Goal: Task Accomplishment & Management: Manage account settings

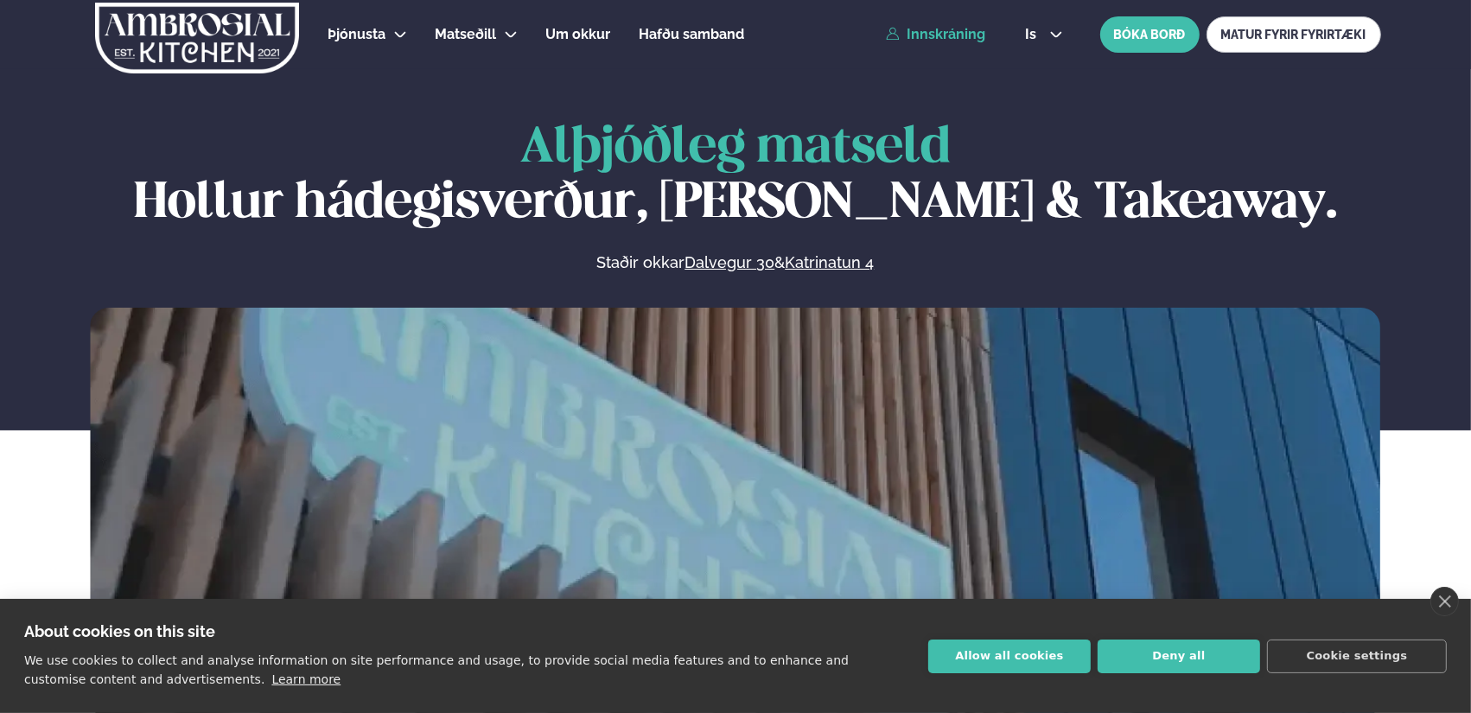
click at [963, 40] on link "Innskráning" at bounding box center [935, 35] width 99 height 16
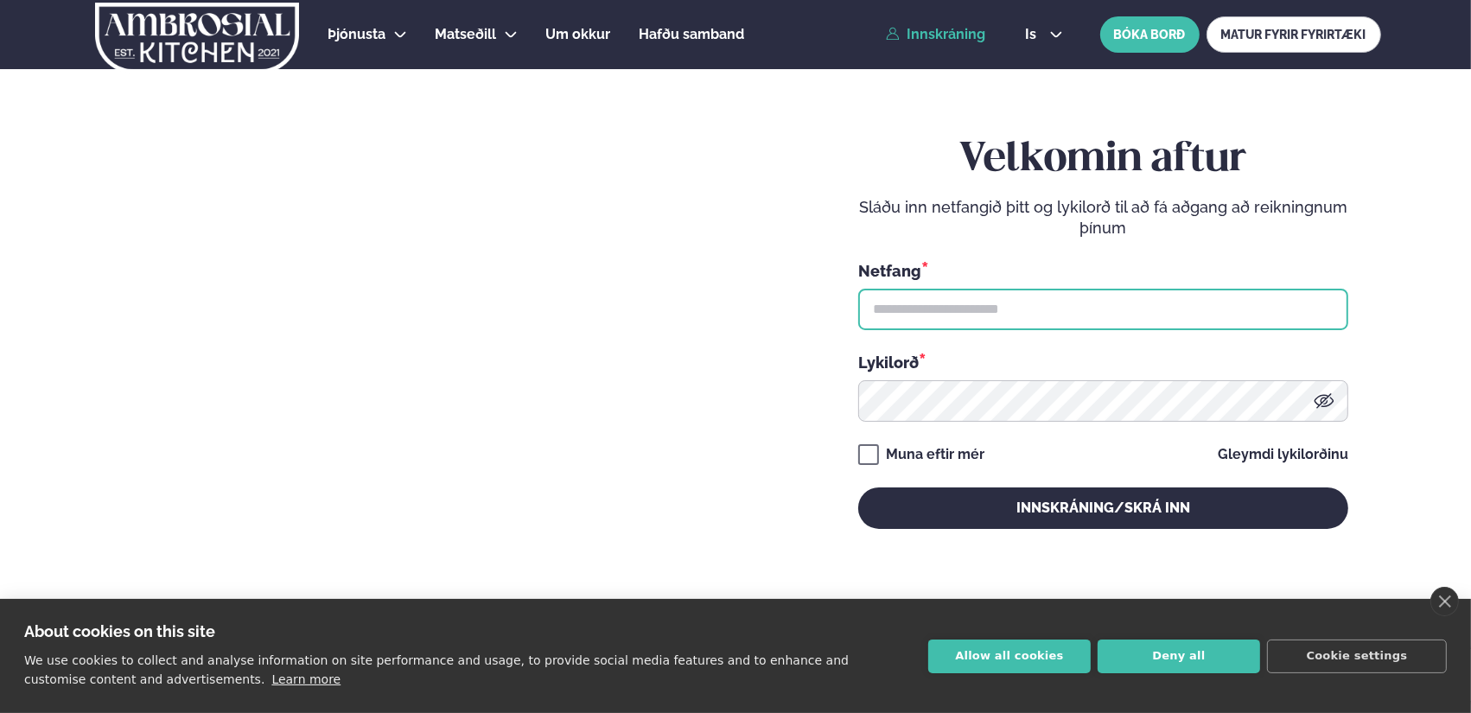
type input "**********"
click at [992, 302] on input "**********" at bounding box center [1103, 309] width 490 height 41
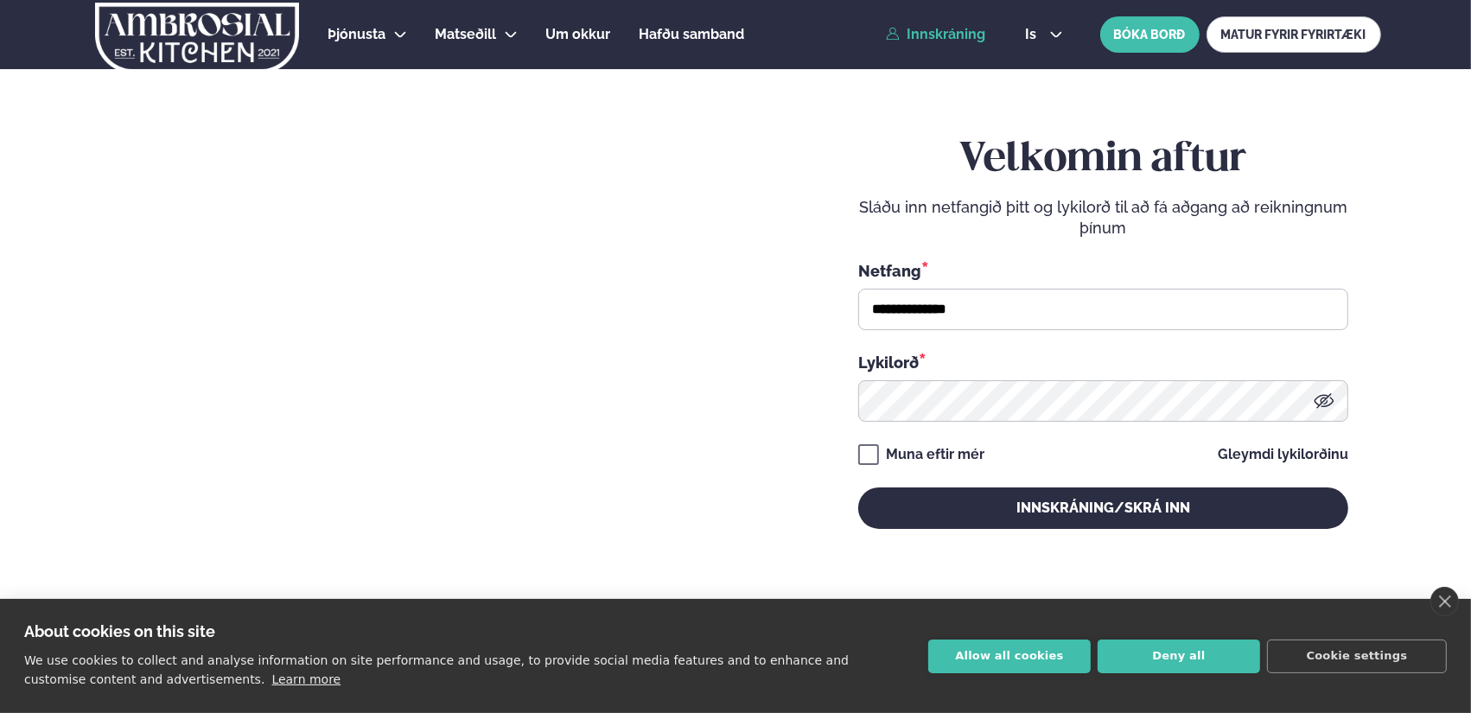
click at [749, 439] on div "**********" at bounding box center [1102, 356] width 735 height 713
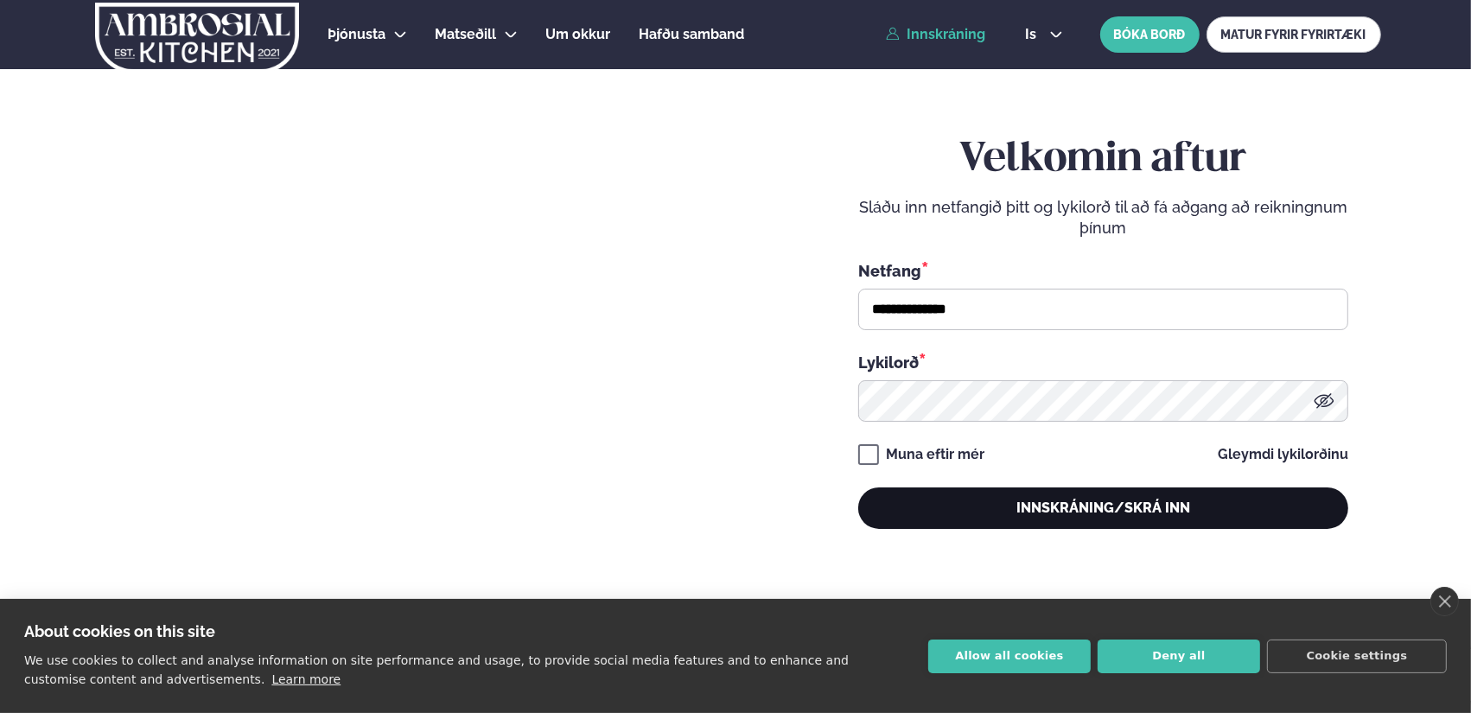
click at [1161, 518] on button "Innskráning/Skrá inn" at bounding box center [1103, 507] width 490 height 41
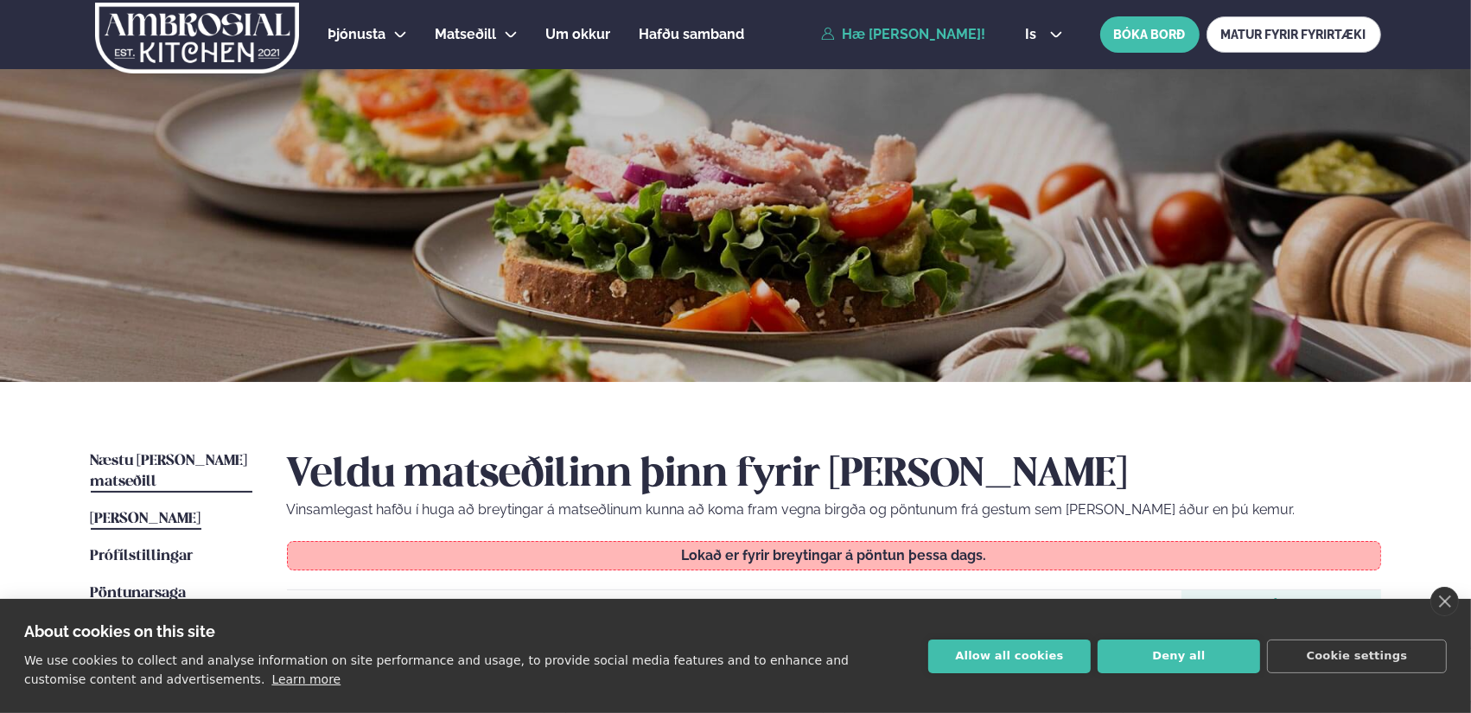
click at [156, 461] on span "Næstu [PERSON_NAME] matseðill" at bounding box center [169, 471] width 157 height 35
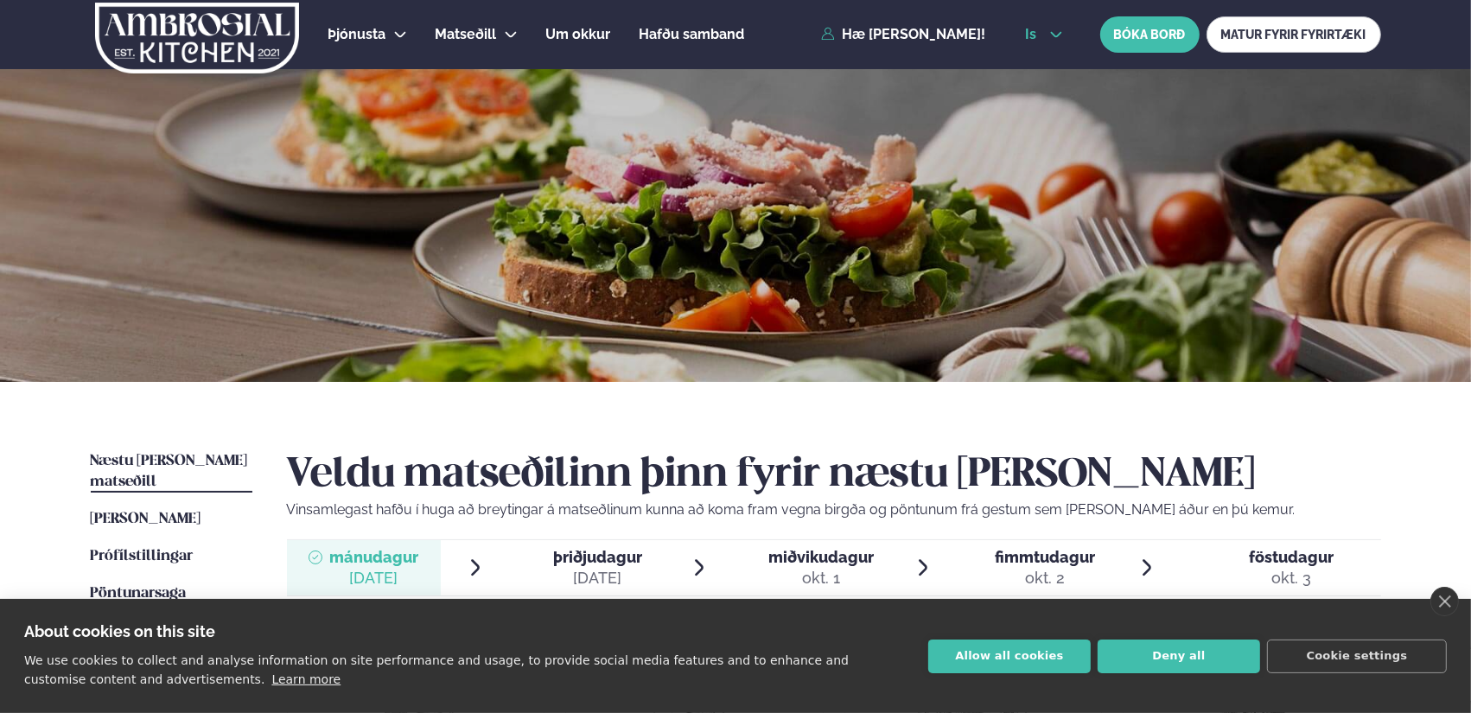
click at [1037, 34] on span "is" at bounding box center [1033, 35] width 16 height 14
click at [1028, 70] on link "en" at bounding box center [1043, 65] width 65 height 35
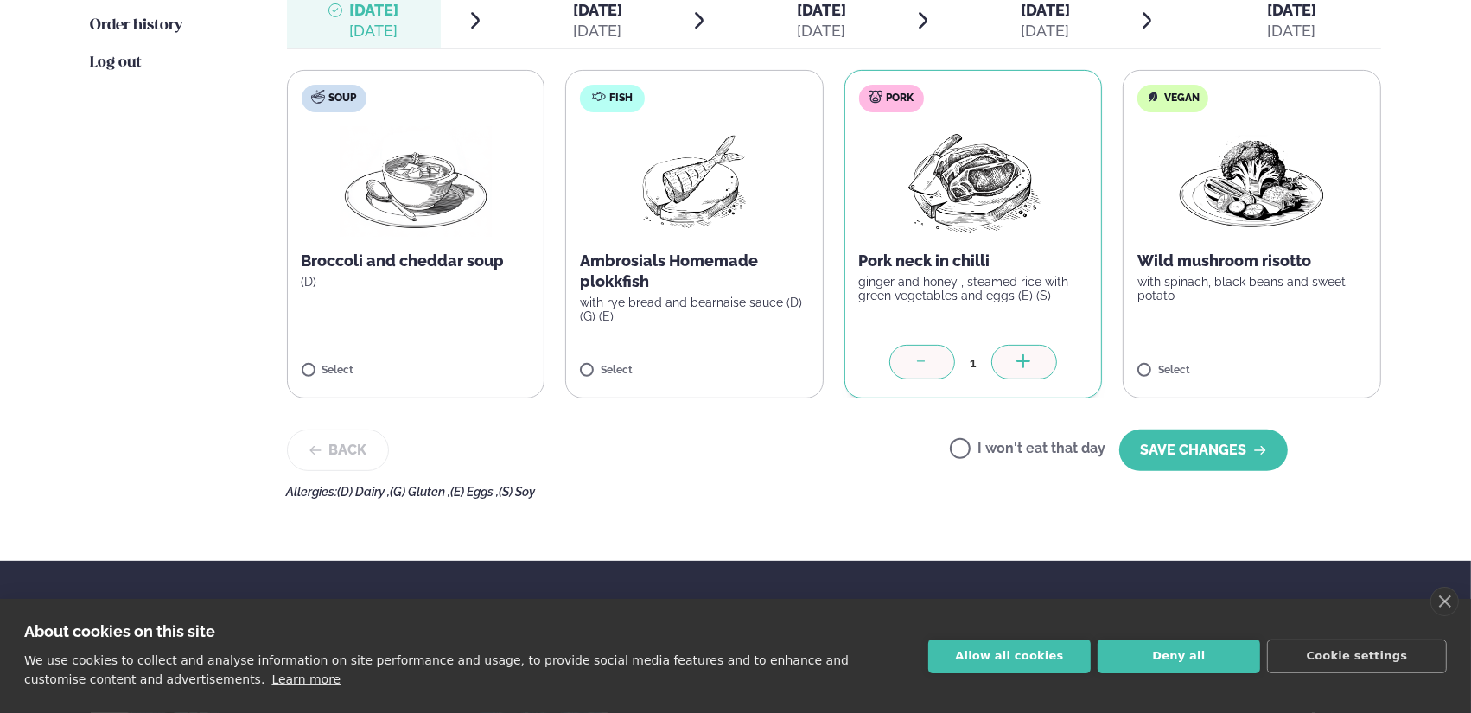
scroll to position [489, 0]
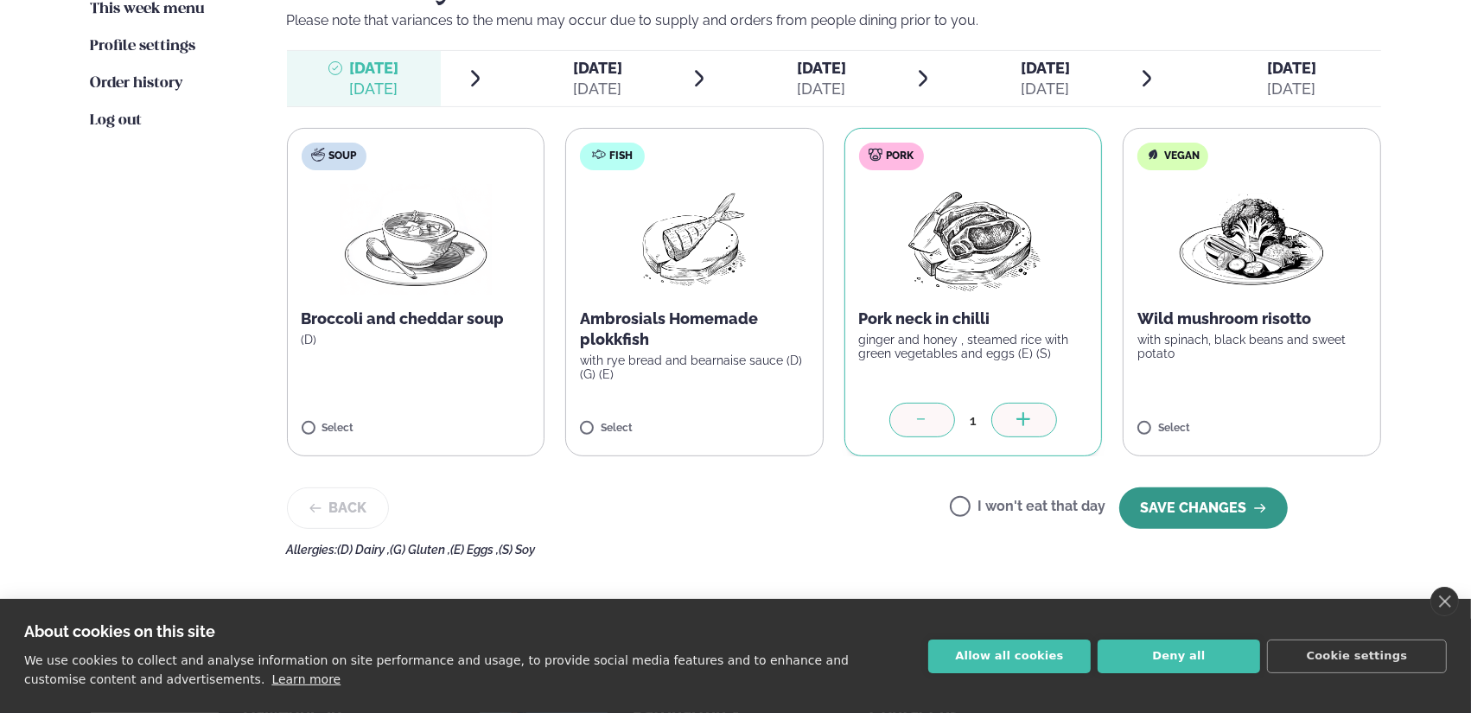
click at [1219, 504] on button "SAVE CHANGES" at bounding box center [1203, 507] width 168 height 41
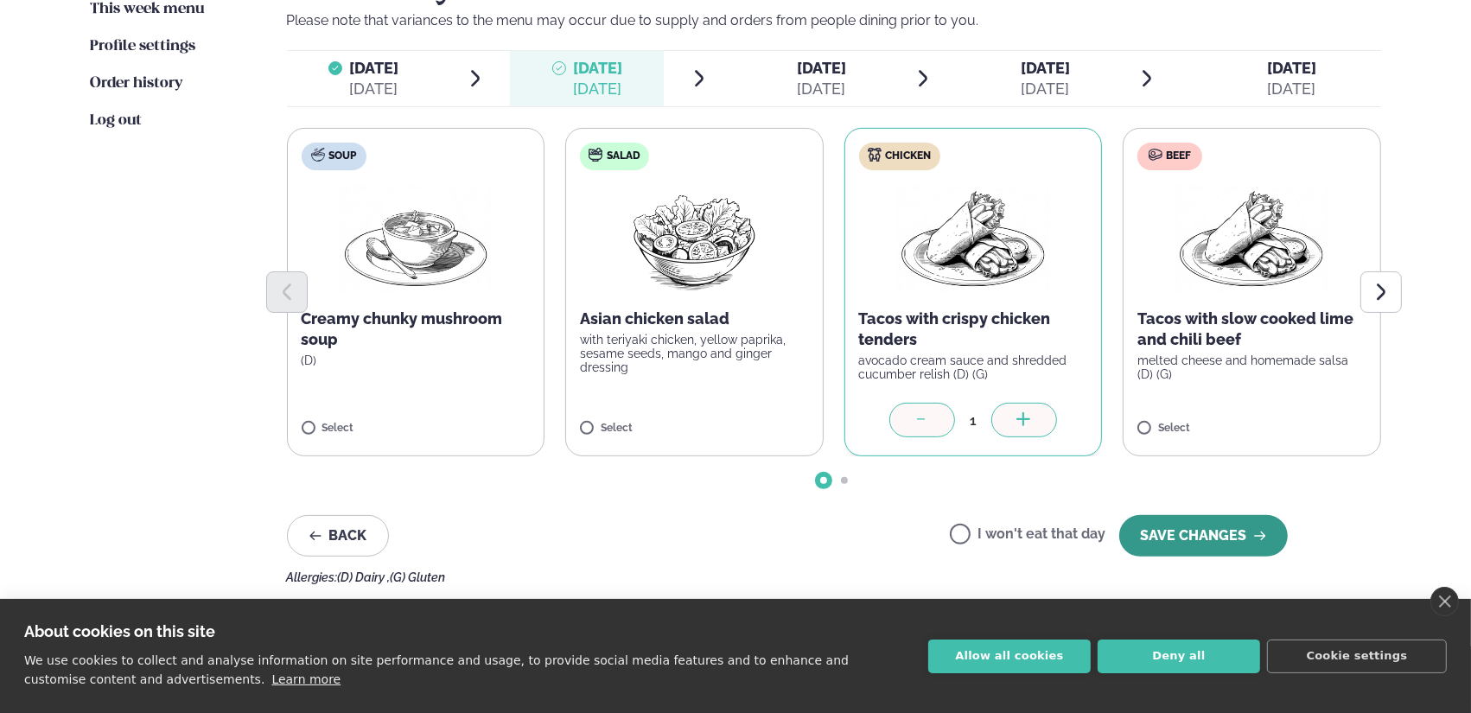
click at [1173, 540] on button "SAVE CHANGES" at bounding box center [1203, 535] width 168 height 41
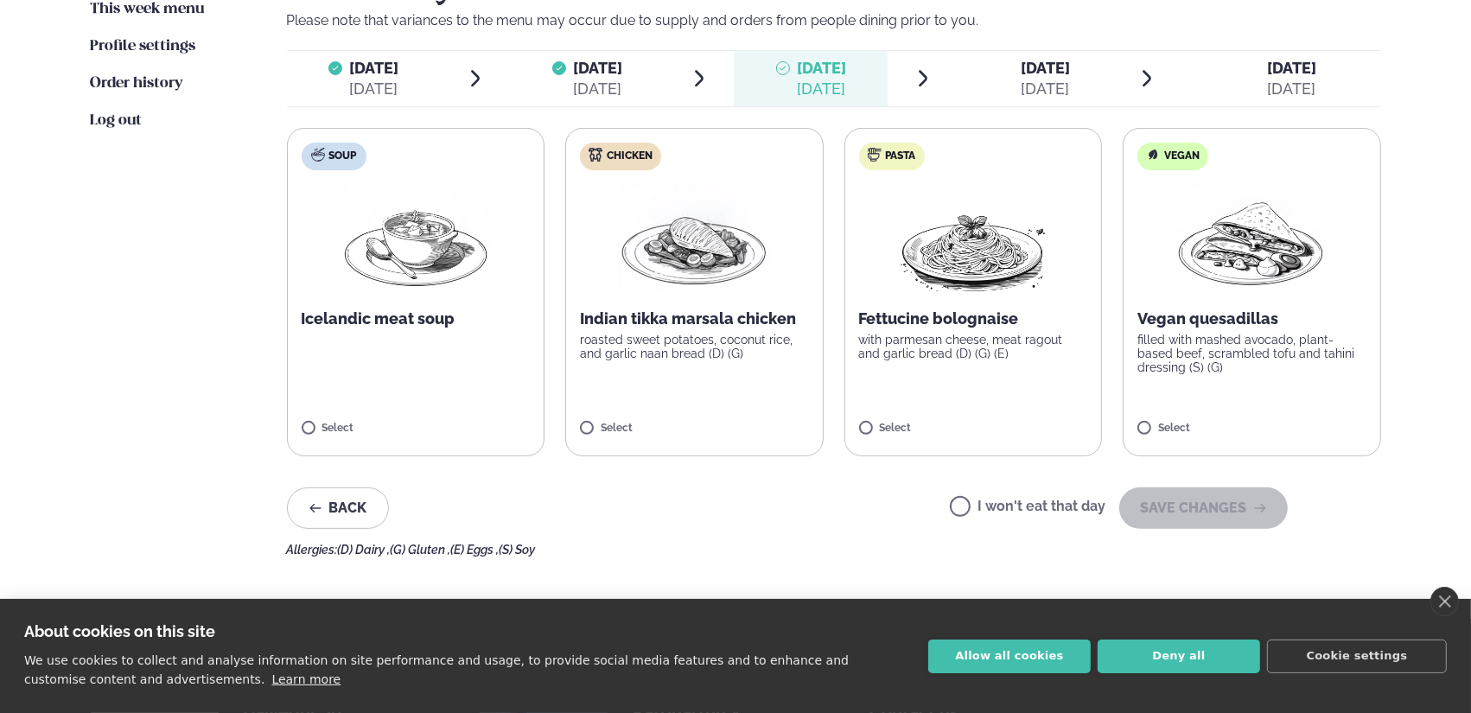
click at [704, 353] on p "roasted sweet potatoes, coconut rice, and garlic naan bread (D) (G)" at bounding box center [694, 347] width 229 height 28
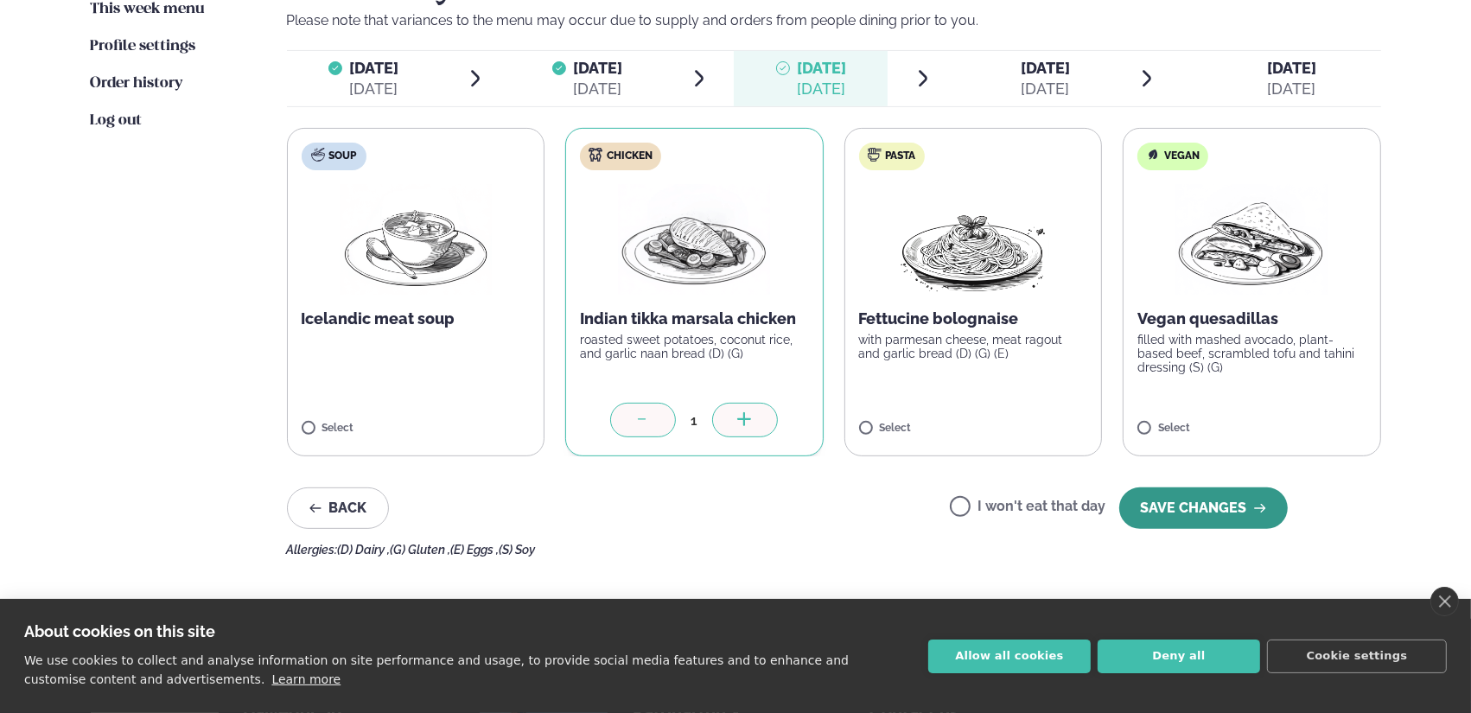
click at [1179, 509] on button "SAVE CHANGES" at bounding box center [1203, 507] width 168 height 41
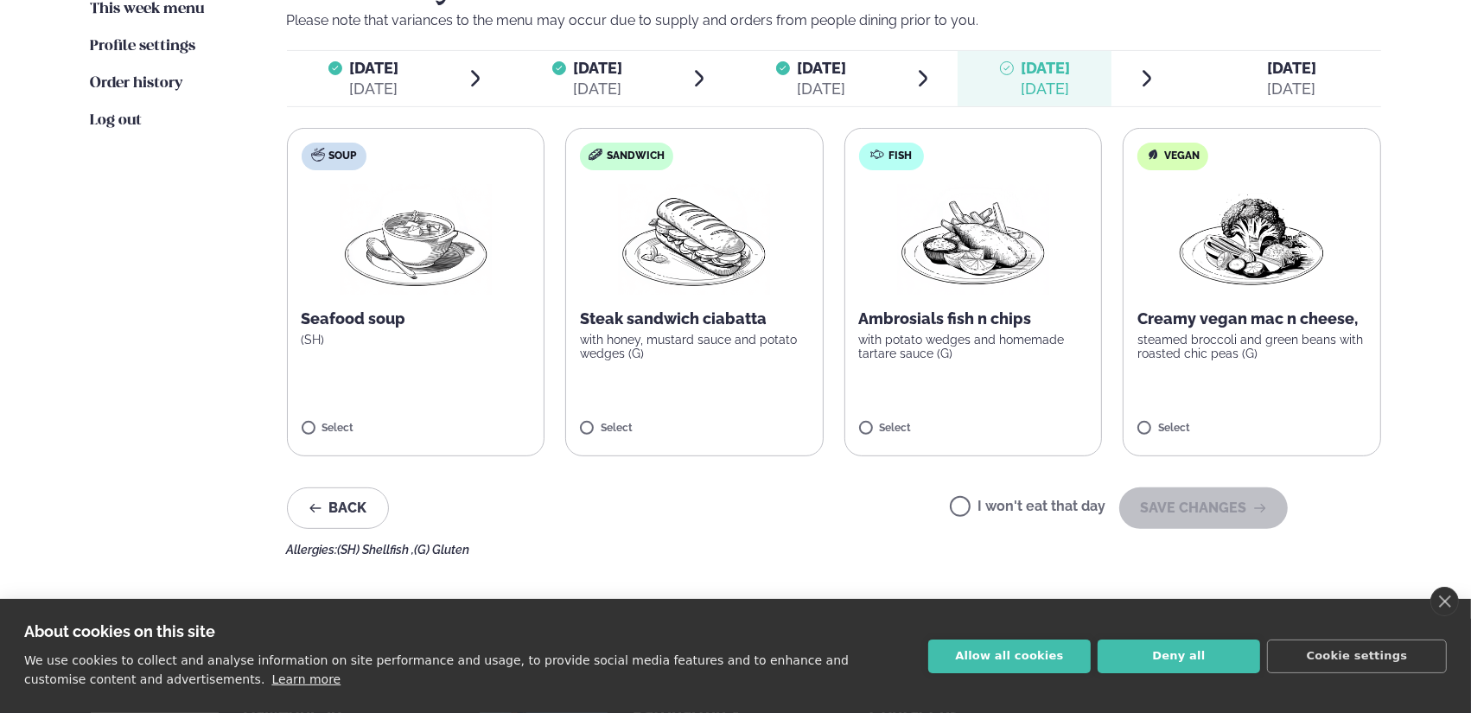
click at [998, 300] on label "Fish Ambrosials fish n chips with potato wedges and homemade tartare sauce (G) …" at bounding box center [973, 292] width 258 height 328
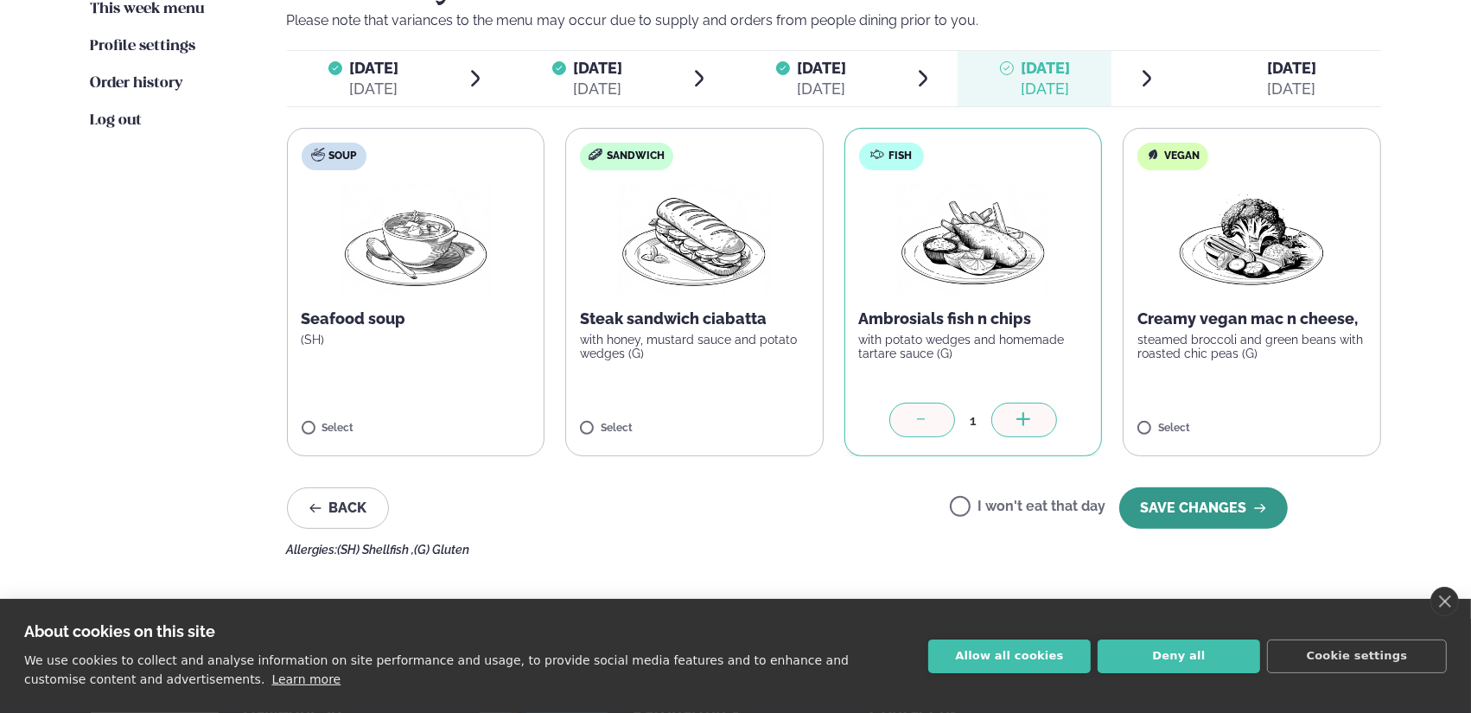
click at [1223, 508] on button "SAVE CHANGES" at bounding box center [1203, 507] width 168 height 41
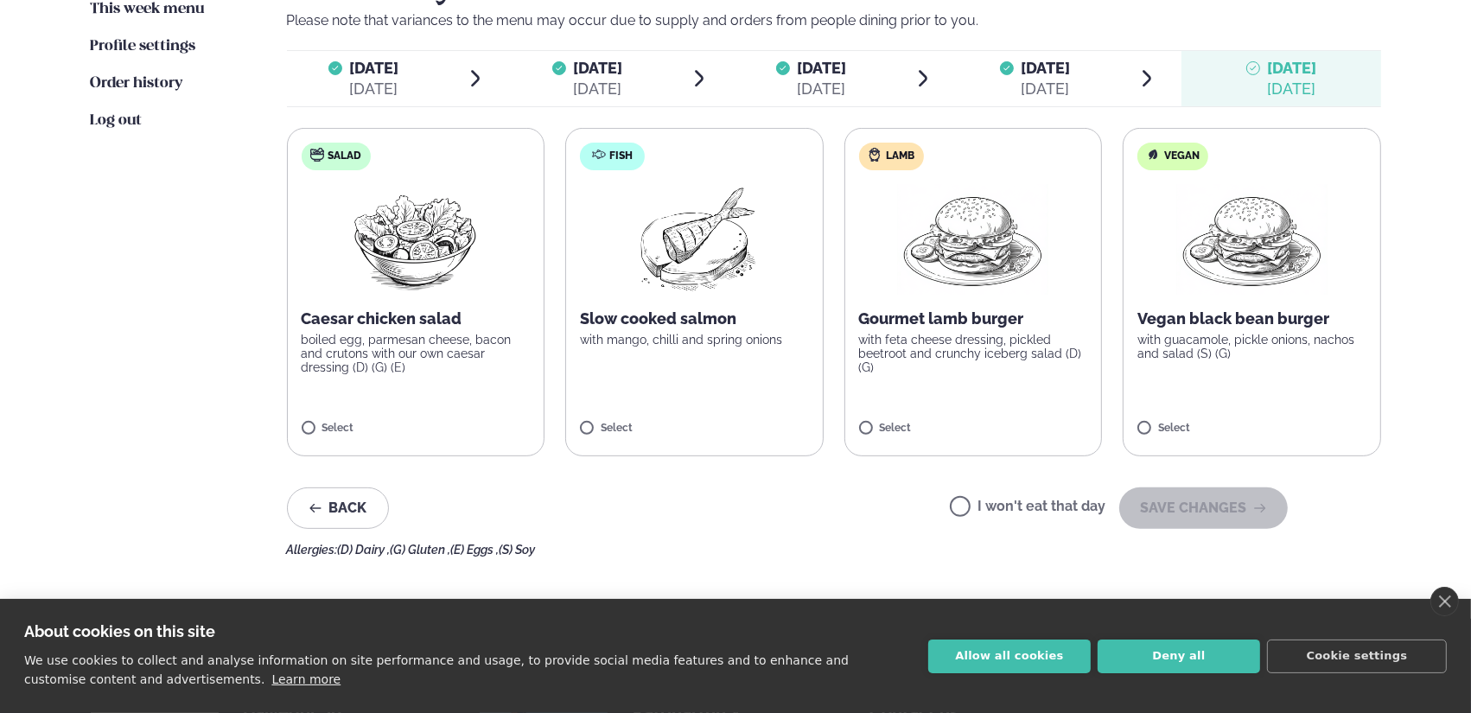
click at [783, 340] on p "with mango, chilli and spring onions" at bounding box center [694, 340] width 229 height 14
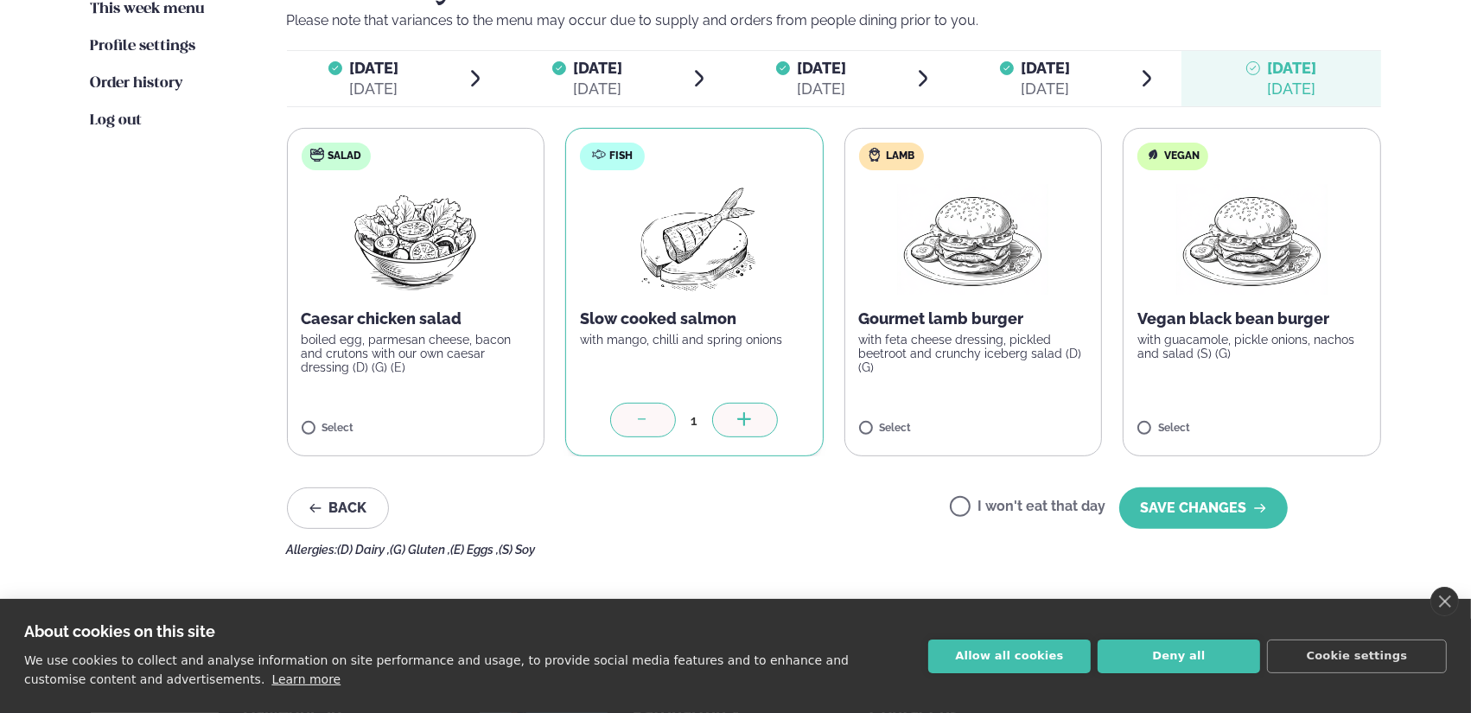
click at [992, 313] on p "Gourmet lamb burger" at bounding box center [973, 318] width 229 height 21
click at [659, 418] on div at bounding box center [643, 420] width 66 height 35
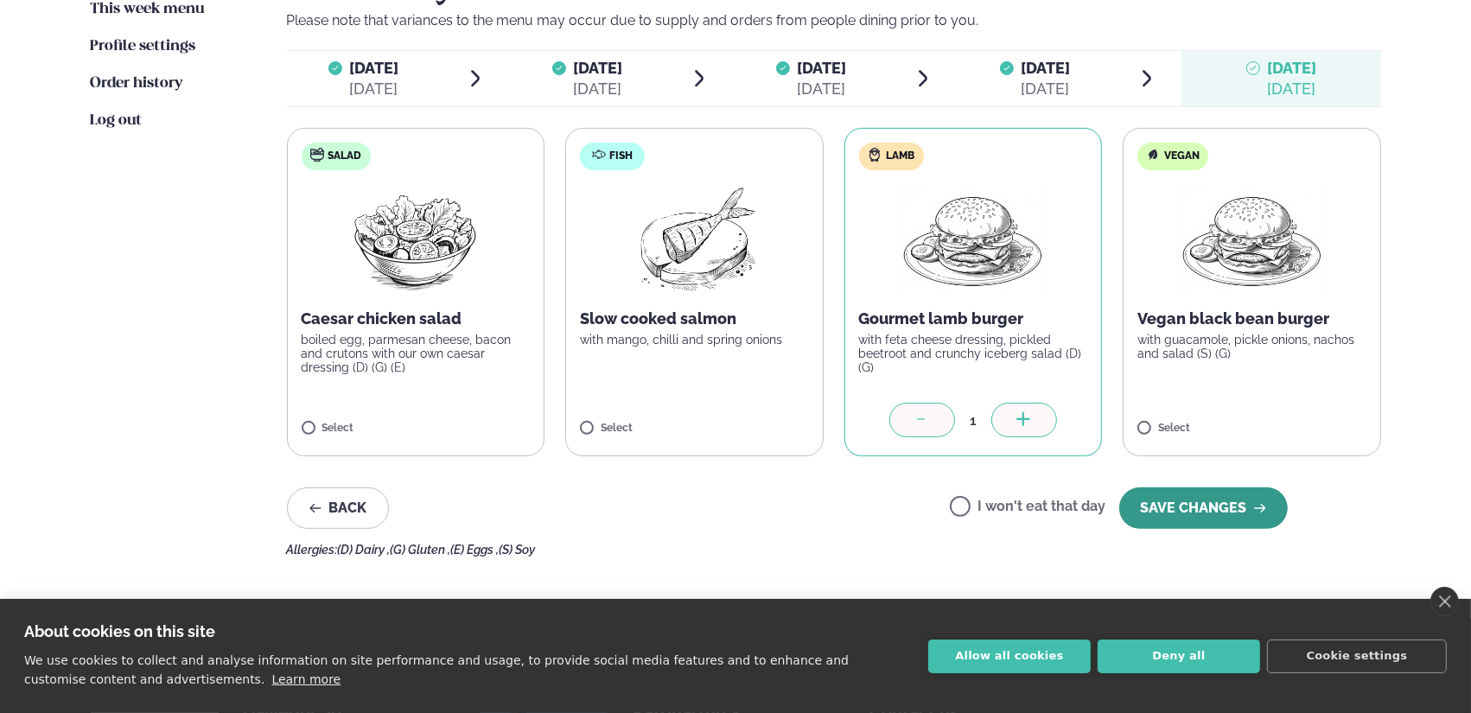
click at [1190, 503] on button "SAVE CHANGES" at bounding box center [1203, 507] width 168 height 41
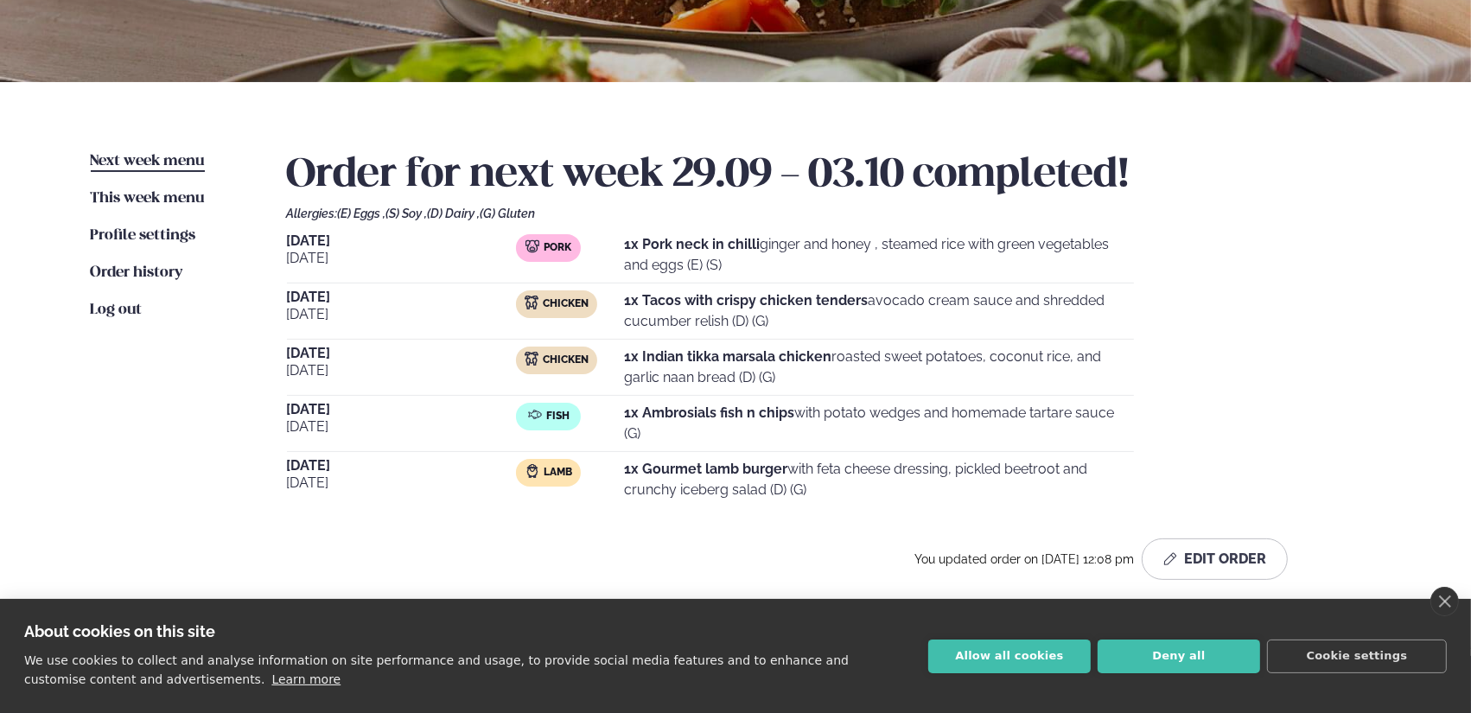
scroll to position [288, 0]
